Goal: Use online tool/utility: Utilize a website feature to perform a specific function

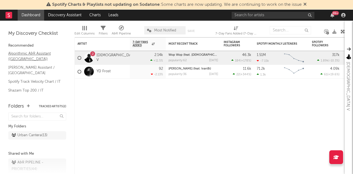
click at [39, 55] on link "Algorithmic A&R Assistant ([GEOGRAPHIC_DATA])" at bounding box center [34, 55] width 52 height 11
click at [99, 15] on link "Charts" at bounding box center [94, 15] width 19 height 11
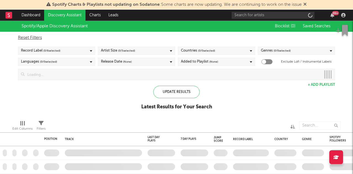
checkbox input "true"
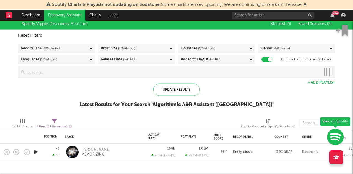
click at [52, 60] on span "( 0 / 0 selected)" at bounding box center [48, 59] width 17 height 7
click at [55, 93] on div "Spotify/Apple Discovery Assistant Blocklist ( 0 ) Saved Searches ( 3 ) Reset Fi…" at bounding box center [176, 65] width 353 height 95
click at [52, 49] on span "( 2 / 6 selected)" at bounding box center [51, 48] width 17 height 7
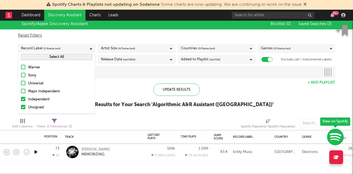
click at [54, 46] on span "( 2 / 6 selected)" at bounding box center [51, 48] width 17 height 7
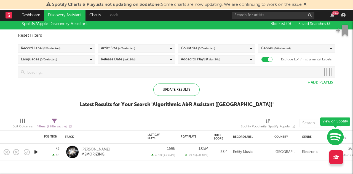
click at [49, 60] on span "( 0 / 0 selected)" at bounding box center [48, 59] width 17 height 7
click at [119, 46] on span "( 4 / 5 selected)" at bounding box center [126, 48] width 17 height 7
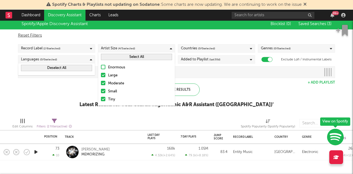
click at [63, 66] on button "Deselect All" at bounding box center [56, 68] width 71 height 6
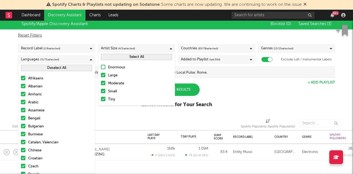
click at [51, 66] on button "Deselect All" at bounding box center [56, 68] width 71 height 6
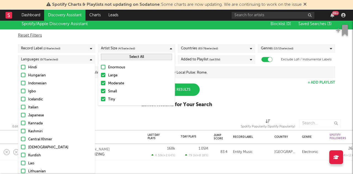
scroll to position [187, 0]
click at [22, 107] on div at bounding box center [23, 107] width 4 height 4
click at [21, 107] on input "Italian" at bounding box center [21, 107] width 0 height 7
click at [224, 82] on div "Spotify/Apple Discovery Assistant Blocklist ( 0 ) Saved Searches ( 3 ) Reset Fi…" at bounding box center [176, 65] width 353 height 95
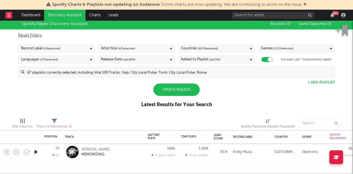
click at [183, 90] on div "Update Results" at bounding box center [176, 90] width 46 height 12
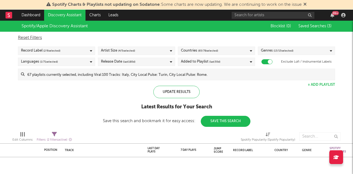
click at [151, 49] on div "Artist Size ( 4 / 5 selected)" at bounding box center [136, 51] width 77 height 8
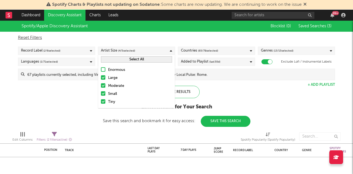
click at [136, 59] on button "Select All" at bounding box center [136, 59] width 71 height 6
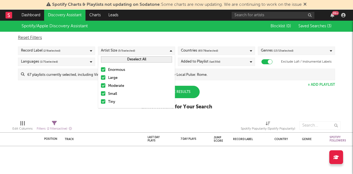
click at [126, 59] on button "Deselect All" at bounding box center [136, 59] width 71 height 6
click at [105, 79] on label "Large" at bounding box center [136, 78] width 71 height 7
click at [101, 79] on input "Large" at bounding box center [101, 78] width 0 height 7
click at [104, 84] on div at bounding box center [103, 85] width 4 height 4
click at [101, 84] on input "Moderate" at bounding box center [101, 86] width 0 height 7
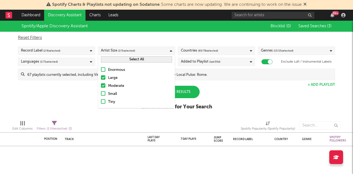
click at [102, 96] on label "Small" at bounding box center [136, 94] width 71 height 7
click at [101, 96] on input "Small" at bounding box center [101, 94] width 0 height 7
click at [102, 97] on div "Enormous Large Moderate Small Tiny" at bounding box center [136, 86] width 77 height 44
click at [104, 101] on div at bounding box center [103, 101] width 4 height 4
click at [101, 101] on input "Tiny" at bounding box center [101, 102] width 0 height 7
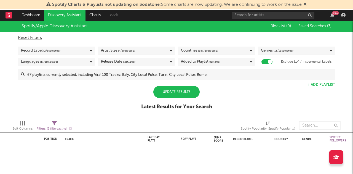
click at [235, 97] on div "Spotify/Apple Discovery Assistant Blocklist ( 0 ) Saved Searches ( 3 ) Reset Fi…" at bounding box center [176, 68] width 353 height 95
click at [119, 63] on div "Release Date (last 180 d)" at bounding box center [118, 61] width 34 height 7
click at [236, 90] on div "Spotify/Apple Discovery Assistant Blocklist ( 0 ) Saved Searches ( 3 ) Reset Fi…" at bounding box center [176, 68] width 353 height 95
click at [216, 49] on span "( 65 / 78 selected)" at bounding box center [208, 50] width 20 height 7
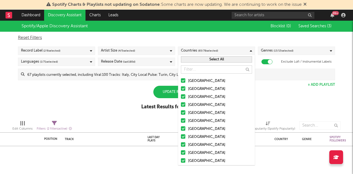
click at [215, 58] on button "Select All" at bounding box center [216, 59] width 71 height 6
click at [214, 58] on button "Deselect All" at bounding box center [216, 59] width 71 height 6
click at [202, 70] on input "text" at bounding box center [216, 69] width 71 height 8
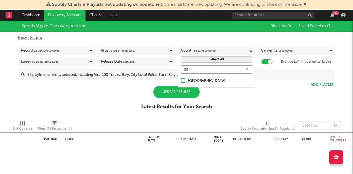
type input "ita"
click at [182, 80] on div at bounding box center [183, 80] width 4 height 4
click at [181, 80] on input "Italy" at bounding box center [181, 81] width 0 height 7
click at [173, 89] on div "Update Results" at bounding box center [176, 92] width 46 height 12
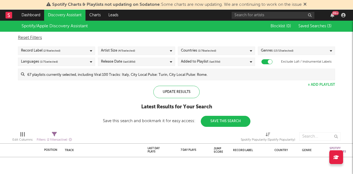
click at [56, 51] on span "( 2 / 6 selected)" at bounding box center [51, 50] width 17 height 7
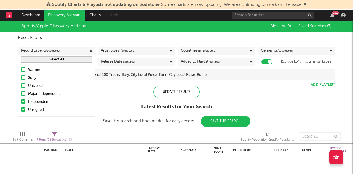
click at [141, 97] on div "Update Results Latest Results for Your Search Save this search and bookmark it …" at bounding box center [176, 106] width 147 height 41
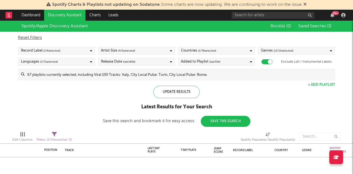
click at [53, 65] on span "( 1 / 71 selected)" at bounding box center [49, 61] width 18 height 7
click at [128, 91] on div "Update Results Latest Results for Your Search Save this search and bookmark it …" at bounding box center [176, 106] width 147 height 41
click at [291, 49] on span "( 13 / 15 selected)" at bounding box center [283, 50] width 20 height 7
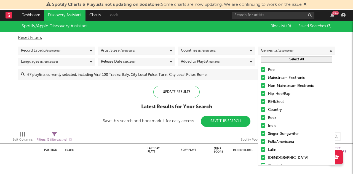
click at [291, 49] on span "( 13 / 15 selected)" at bounding box center [283, 50] width 20 height 7
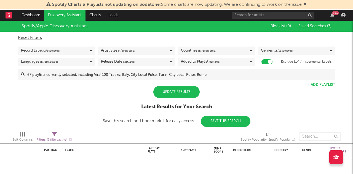
click at [172, 92] on div "Update Results" at bounding box center [176, 92] width 46 height 12
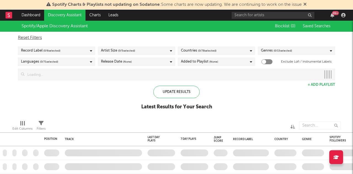
checkbox input "true"
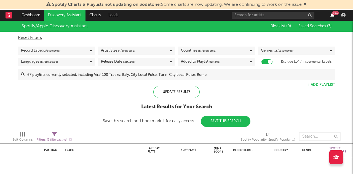
click at [331, 16] on icon "button" at bounding box center [332, 15] width 4 height 4
